Goal: Find specific page/section: Find specific page/section

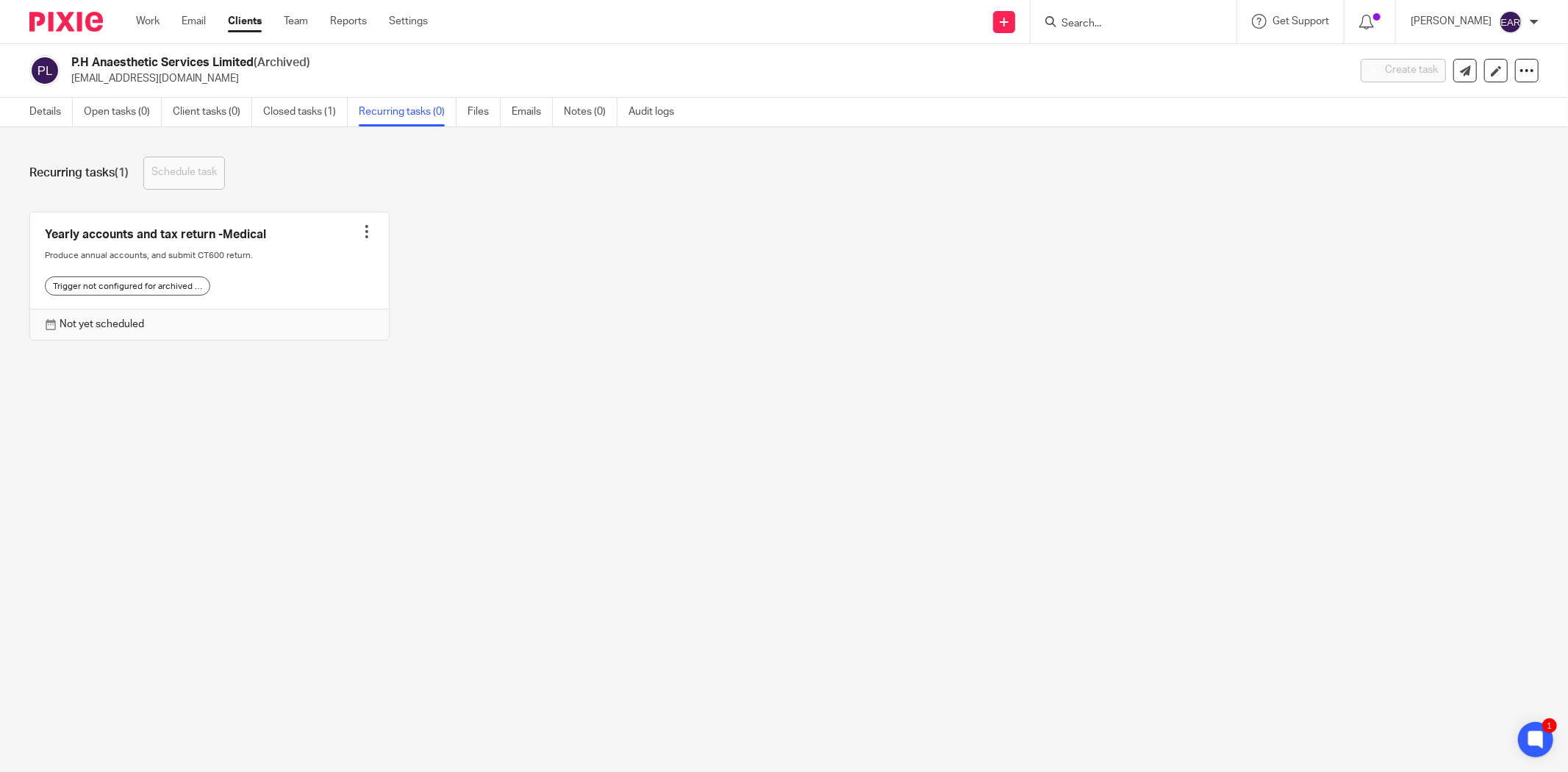
click at [1060, 30] on form at bounding box center [1138, 21] width 157 height 19
click at [1060, 25] on input "Search" at bounding box center [1126, 24] width 132 height 13
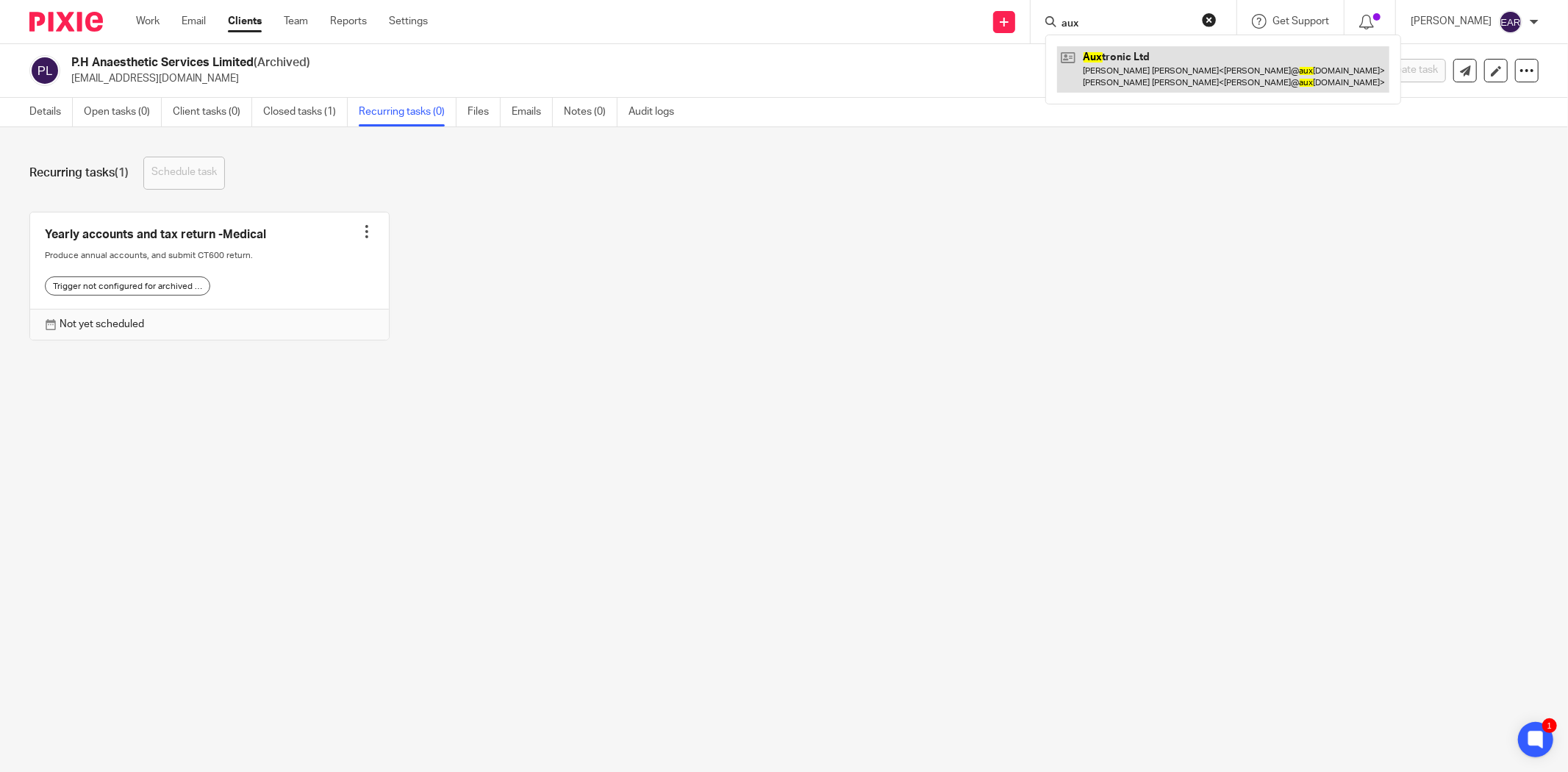
type input "aux"
click at [1144, 56] on link at bounding box center [1223, 70] width 332 height 46
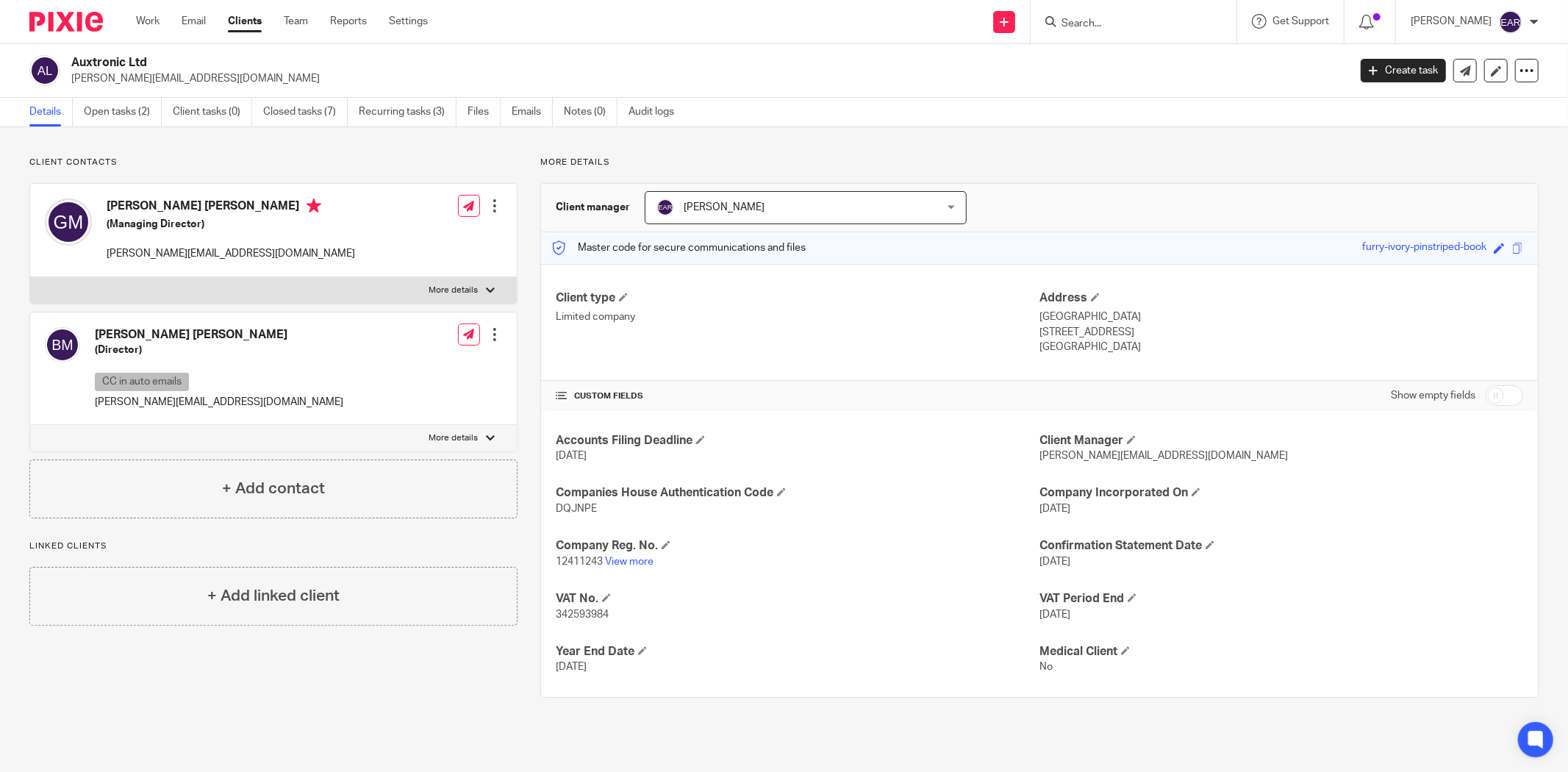
click at [580, 567] on span "12411243" at bounding box center [579, 562] width 47 height 11
click at [580, 563] on span "12411243" at bounding box center [579, 562] width 47 height 11
copy p "12411243"
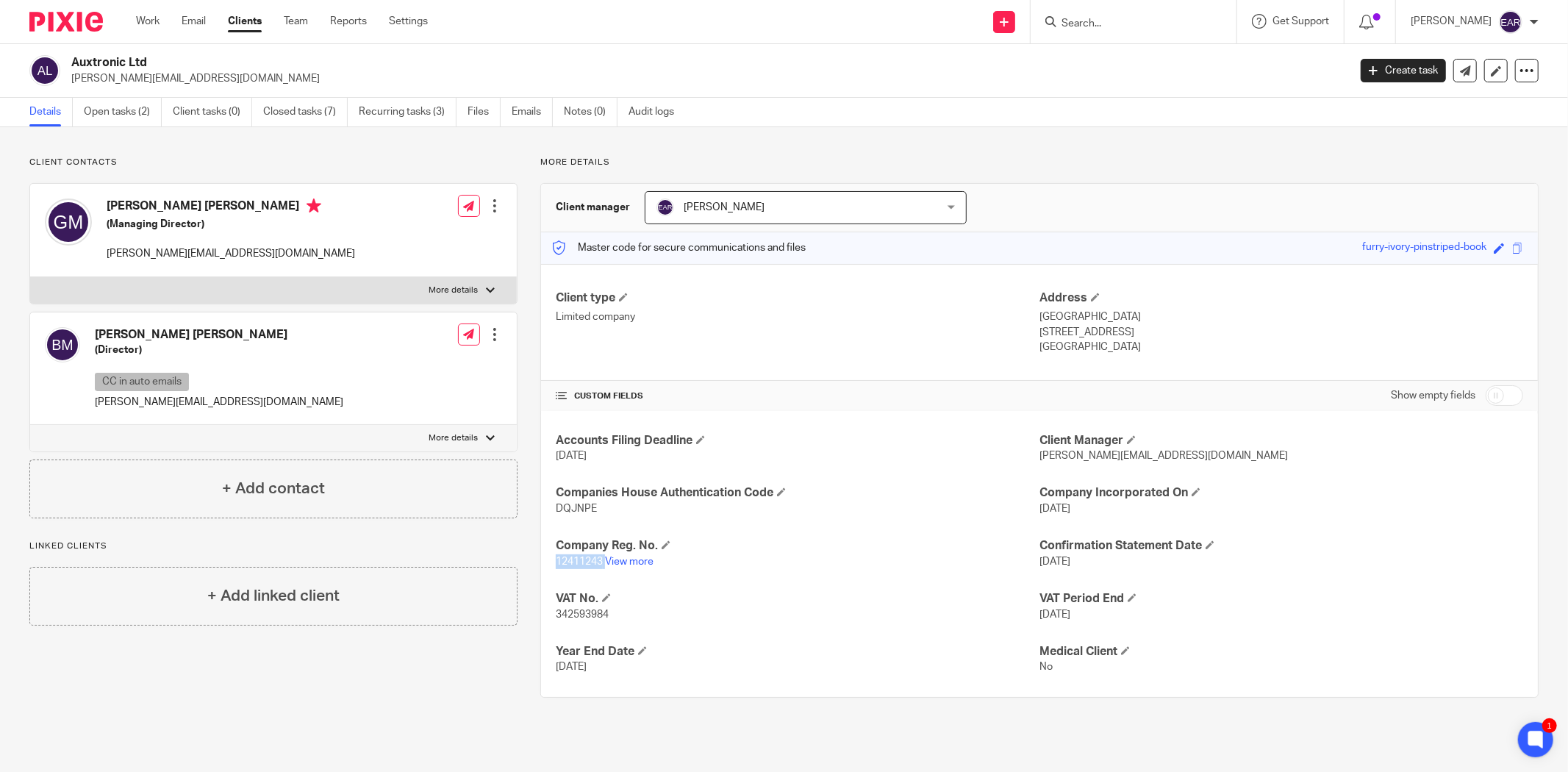
click at [585, 510] on span "DQJNPE" at bounding box center [576, 509] width 41 height 11
copy span "DQJNPE"
